Goal: Information Seeking & Learning: Check status

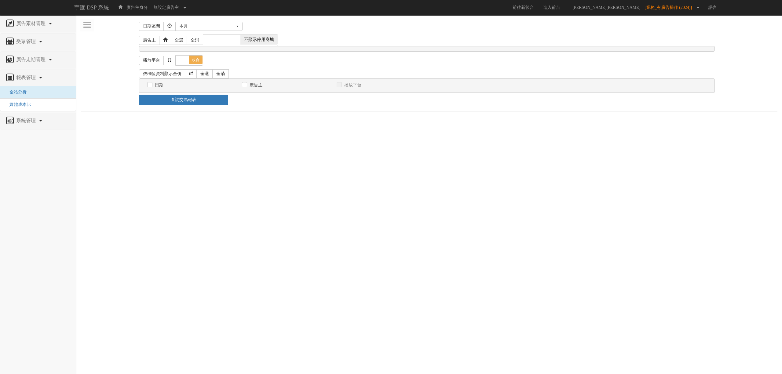
click at [153, 87] on label "日期" at bounding box center [158, 85] width 10 height 6
click at [151, 87] on input "日期" at bounding box center [149, 85] width 4 height 4
checkbox input "true"
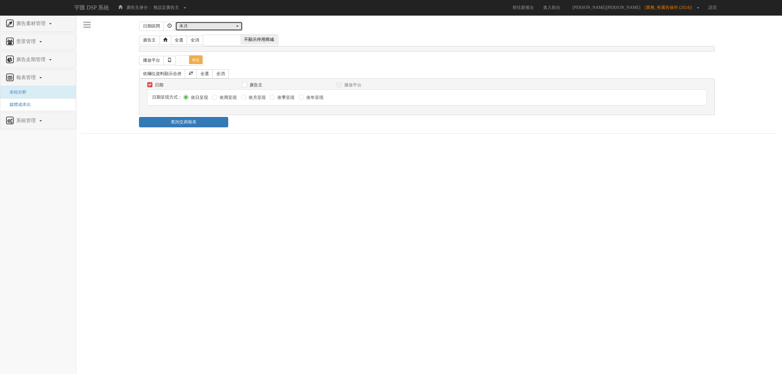
click at [219, 22] on button "本月" at bounding box center [208, 26] width 67 height 9
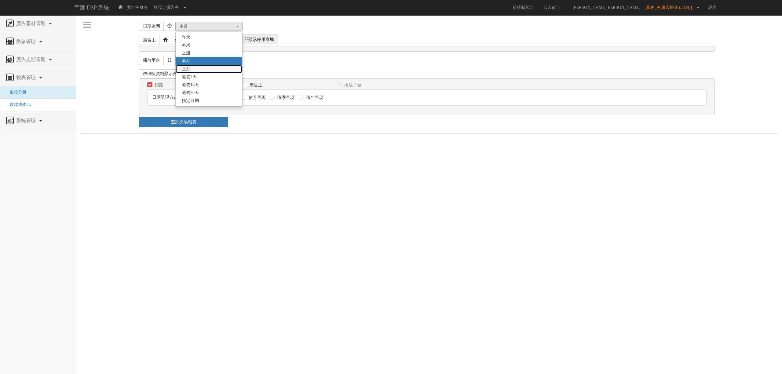
click at [201, 67] on link "上月" at bounding box center [209, 69] width 67 height 8
select select "LastMonth"
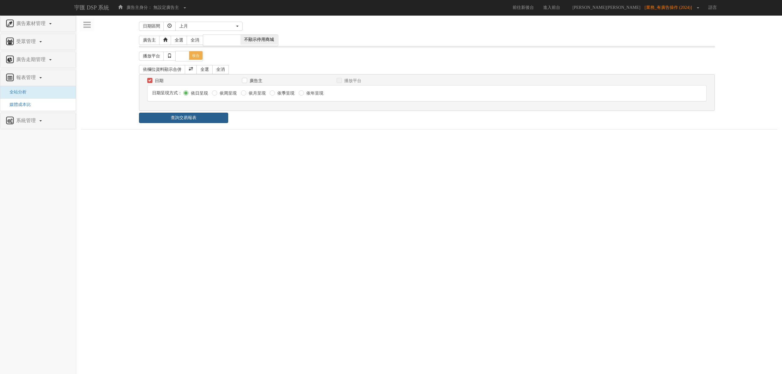
click at [203, 119] on link "查詢交易報表" at bounding box center [183, 118] width 89 height 10
click at [296, 136] on body "宇匯 DSP 系統 廣告主身分： 無設定廣告主 無設定廣告主 [101] S2_Brands[PERSON_NAME]氏 [177] 南法香頌 [270] 神…" at bounding box center [391, 68] width 782 height 136
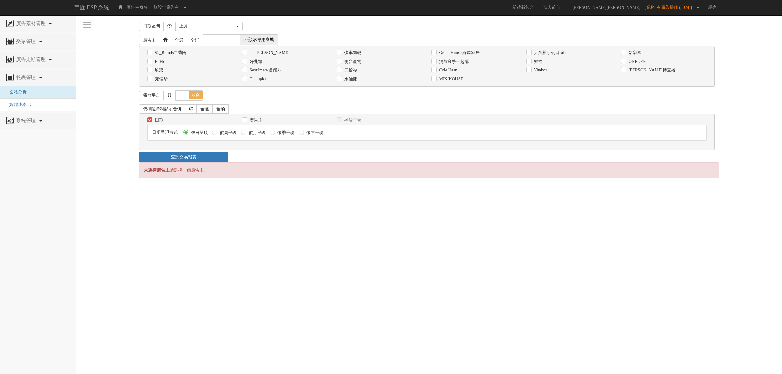
click at [457, 61] on label "消費高手一起購" at bounding box center [452, 62] width 31 height 6
click at [435, 61] on input "消費高手一起購" at bounding box center [433, 62] width 4 height 4
checkbox input "true"
click at [177, 161] on link "查詢交易報表" at bounding box center [183, 157] width 89 height 10
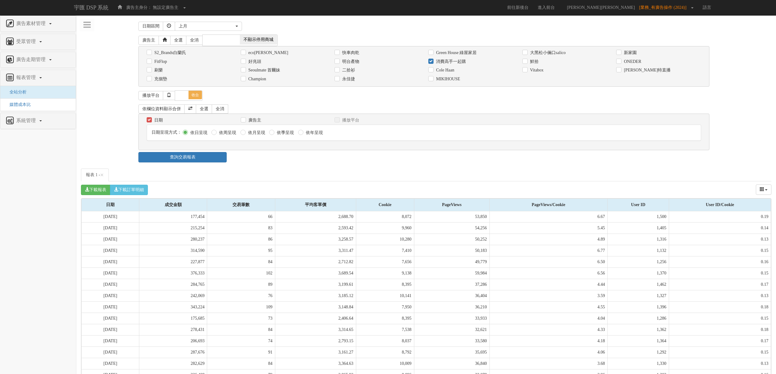
click at [315, 164] on div "日期區間 [DATE] 本[PERSON_NAME] 本月 上月 過去7天 過去14天 過去30天 指定日期 上月 [DATE] 本[PERSON_NAME]…" at bounding box center [426, 302] width 690 height 565
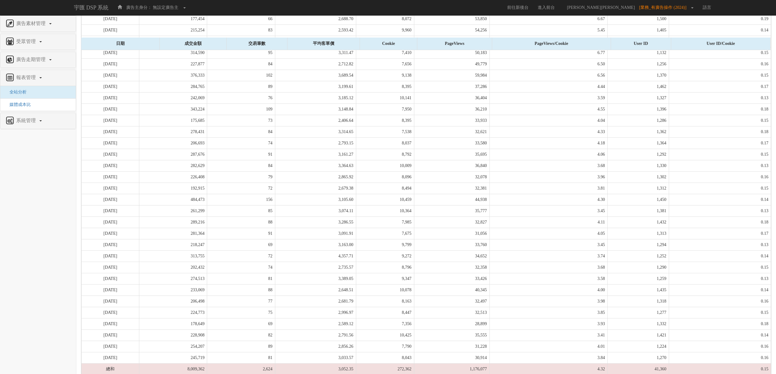
scroll to position [222, 0]
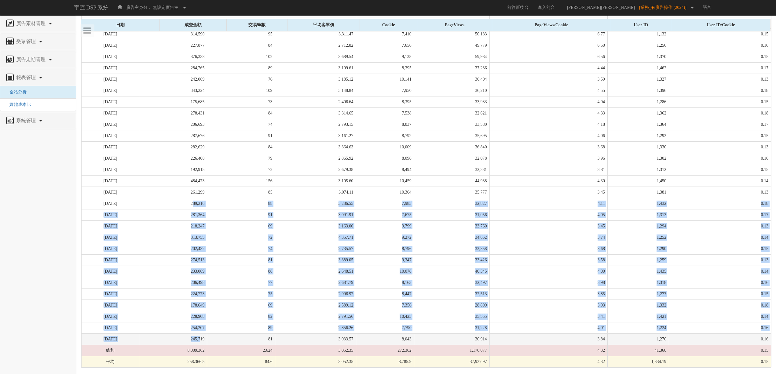
drag, startPoint x: 210, startPoint y: 206, endPoint x: 219, endPoint y: 339, distance: 133.8
click at [219, 339] on tbody "[DATE] 177,454 66 2,688.70 8,072 53,850 6.67 1,500 0.19 [DATE] 215,254 83 2,593…" at bounding box center [426, 181] width 689 height 373
click at [207, 339] on td "245,719" at bounding box center [173, 338] width 68 height 11
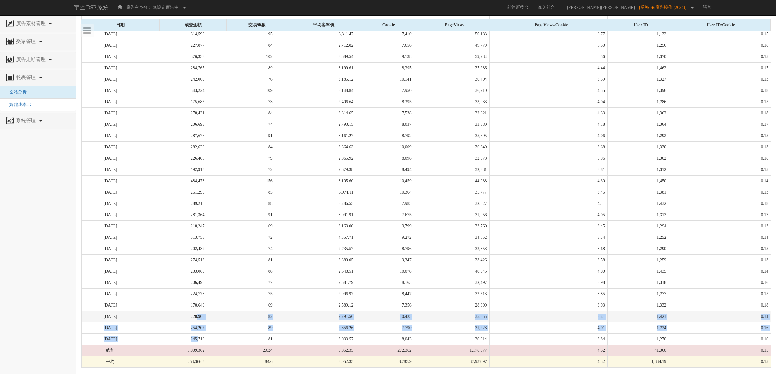
drag, startPoint x: 217, startPoint y: 344, endPoint x: 216, endPoint y: 311, distance: 33.3
click at [216, 311] on tbody "[DATE] 177,454 66 2,688.70 8,072 53,850 6.67 1,500 0.19 [DATE] 215,254 83 2,593…" at bounding box center [426, 181] width 689 height 373
click at [207, 311] on td "228,908" at bounding box center [173, 316] width 68 height 11
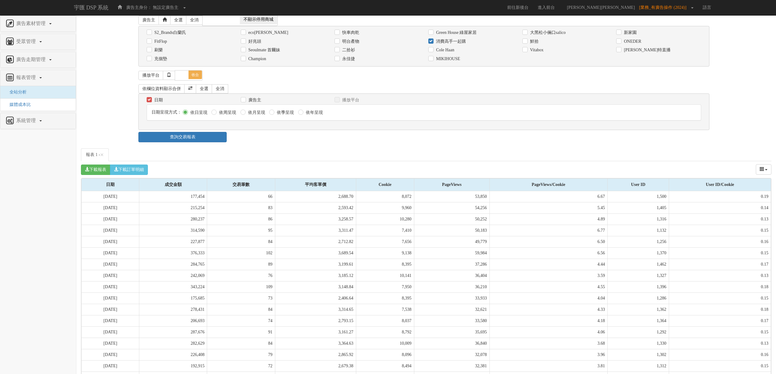
scroll to position [0, 0]
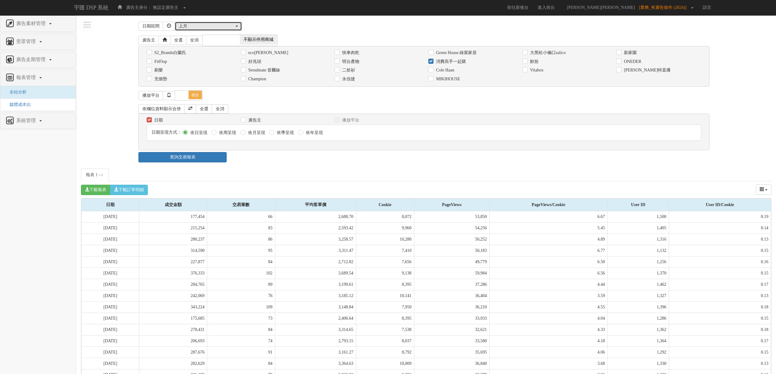
click at [204, 30] on button "上月" at bounding box center [208, 26] width 67 height 9
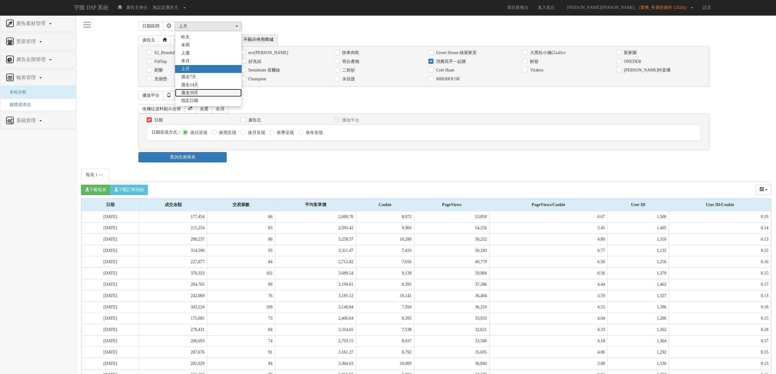
click at [199, 97] on link "過去30天" at bounding box center [208, 93] width 67 height 8
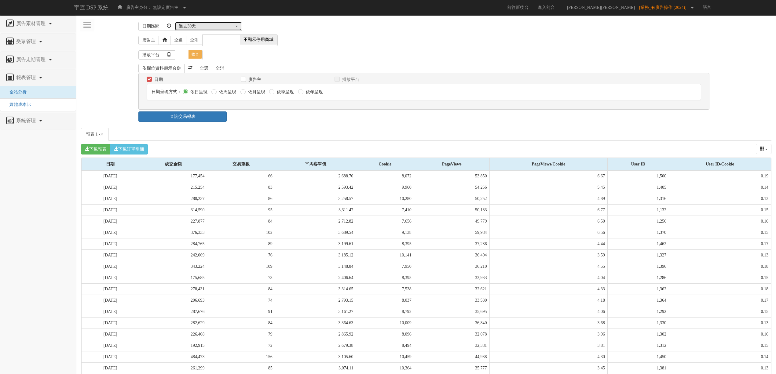
click at [205, 27] on div "過去30天" at bounding box center [207, 26] width 56 height 6
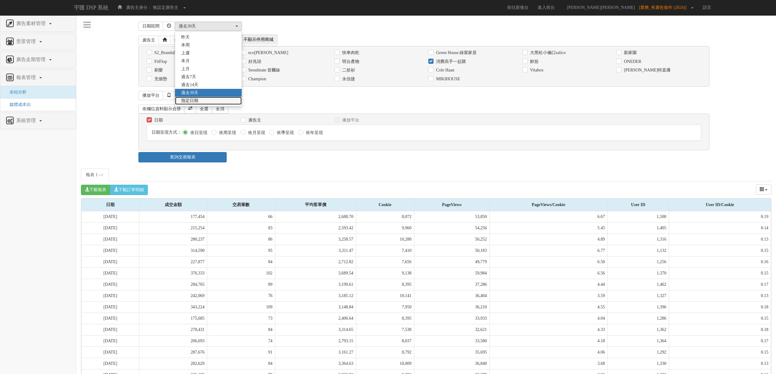
click at [208, 98] on link "指定日期" at bounding box center [208, 101] width 67 height 8
select select "Custom"
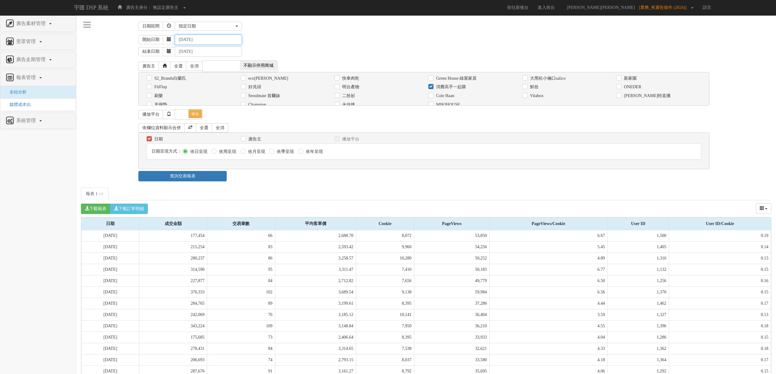
click at [189, 41] on input "[DATE]" at bounding box center [208, 40] width 67 height 10
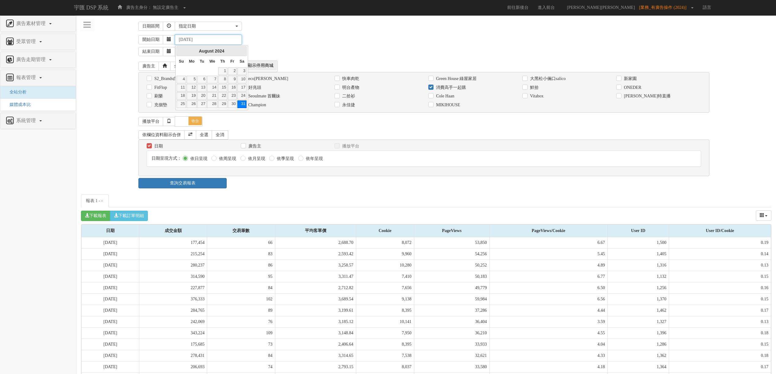
click at [214, 36] on input "[DATE]" at bounding box center [208, 40] width 67 height 10
type input "[DATE]"
drag, startPoint x: 274, startPoint y: 40, endPoint x: 221, endPoint y: 50, distance: 53.5
click at [274, 41] on div "開始日期 [DATE]" at bounding box center [454, 40] width 633 height 10
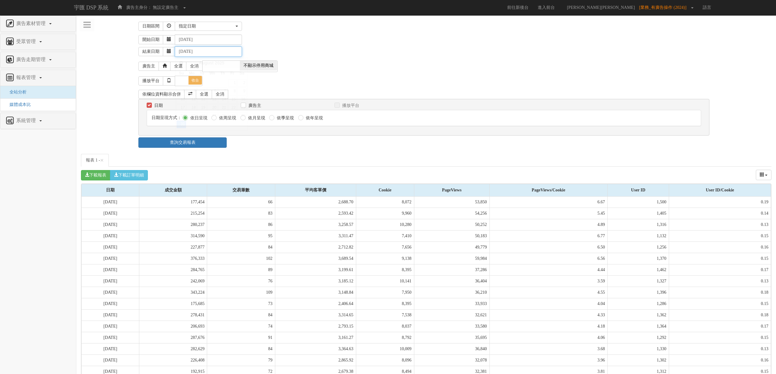
click at [188, 52] on input "[DATE]" at bounding box center [208, 51] width 67 height 10
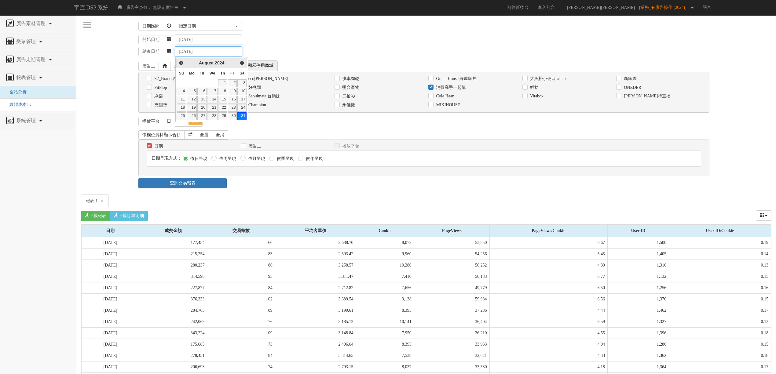
click at [214, 53] on input "[DATE]" at bounding box center [208, 51] width 67 height 10
type input "[DATE]"
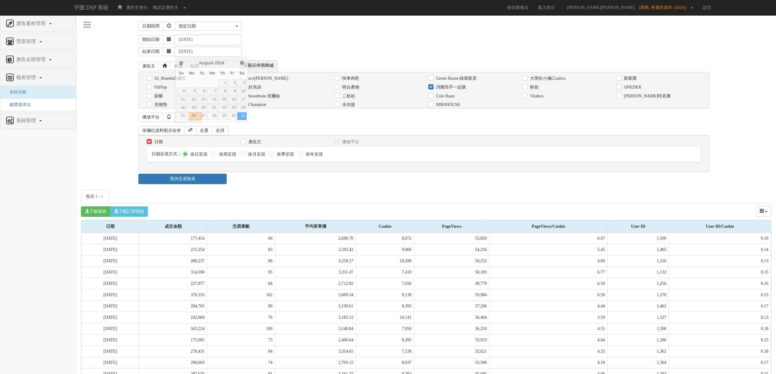
click at [284, 37] on div "開始日期 [DATE]" at bounding box center [454, 40] width 633 height 10
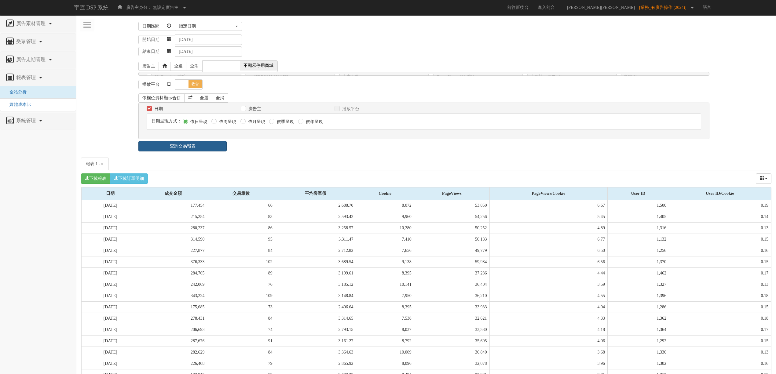
click at [204, 145] on link "查詢交易報表" at bounding box center [182, 146] width 88 height 10
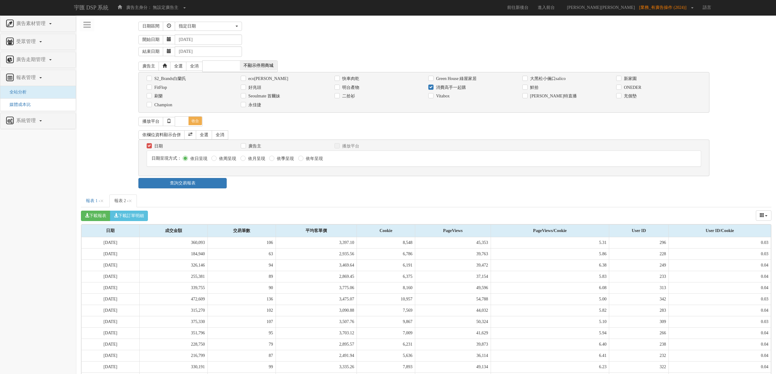
click at [290, 198] on ul "報表 1 - × 報表 2 - ×" at bounding box center [426, 201] width 690 height 13
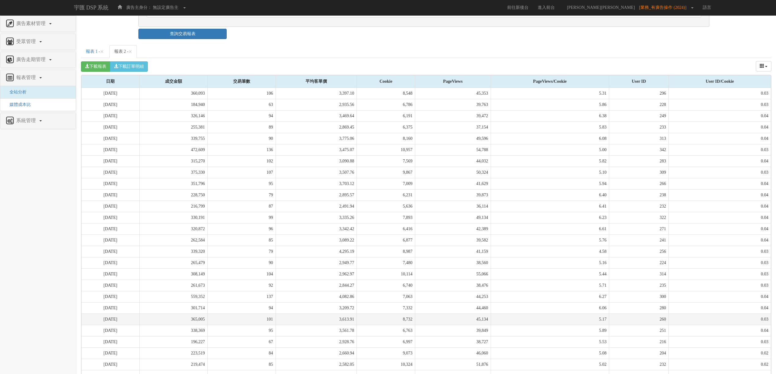
scroll to position [31, 0]
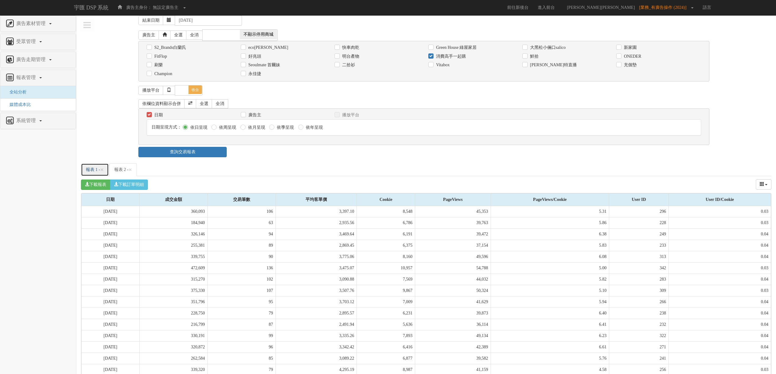
click at [93, 166] on link "報表 1 - ×" at bounding box center [95, 169] width 28 height 13
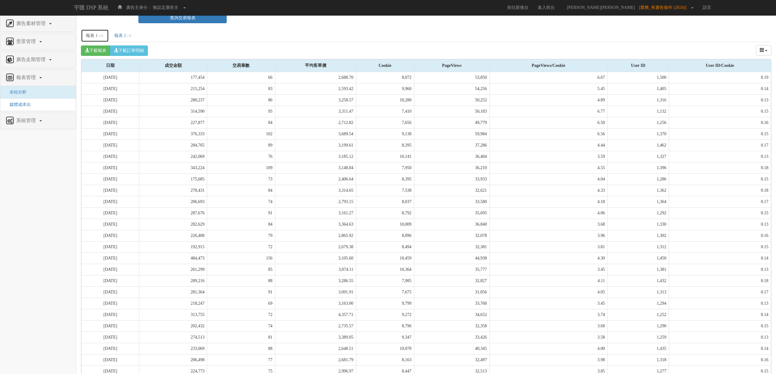
scroll to position [248, 0]
